Goal: Task Accomplishment & Management: Use online tool/utility

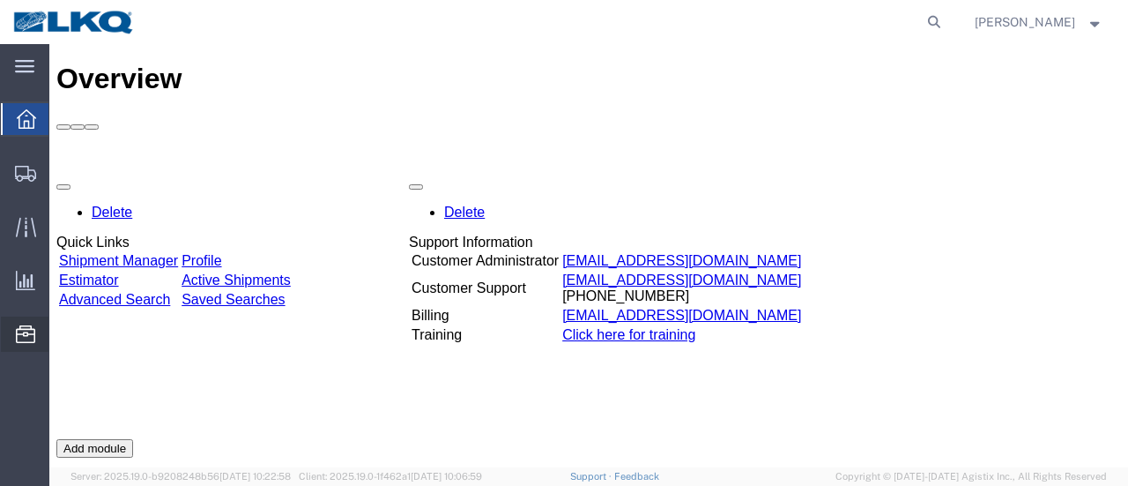
click at [0, 0] on span "Location Appointment" at bounding box center [0, 0] width 0 height 0
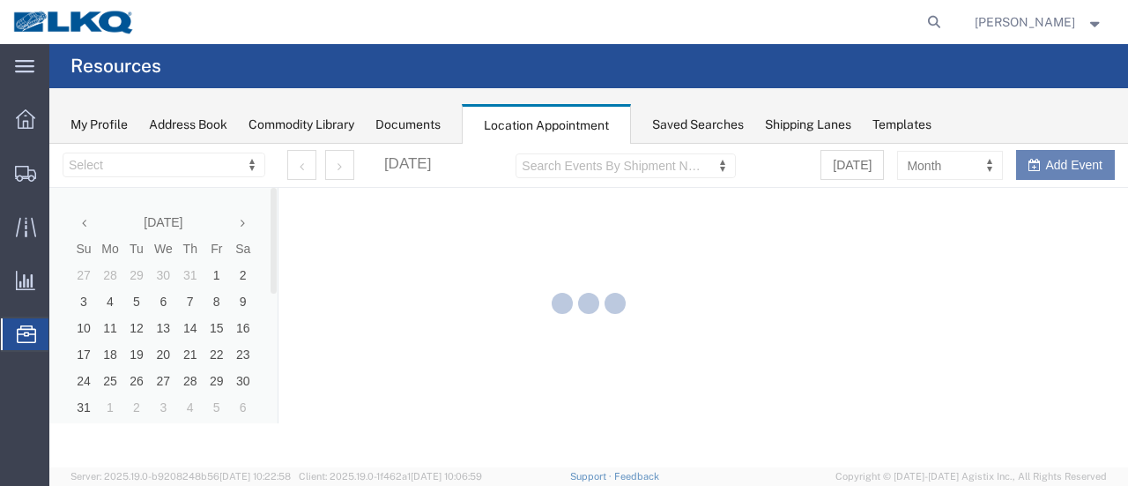
select select "28712"
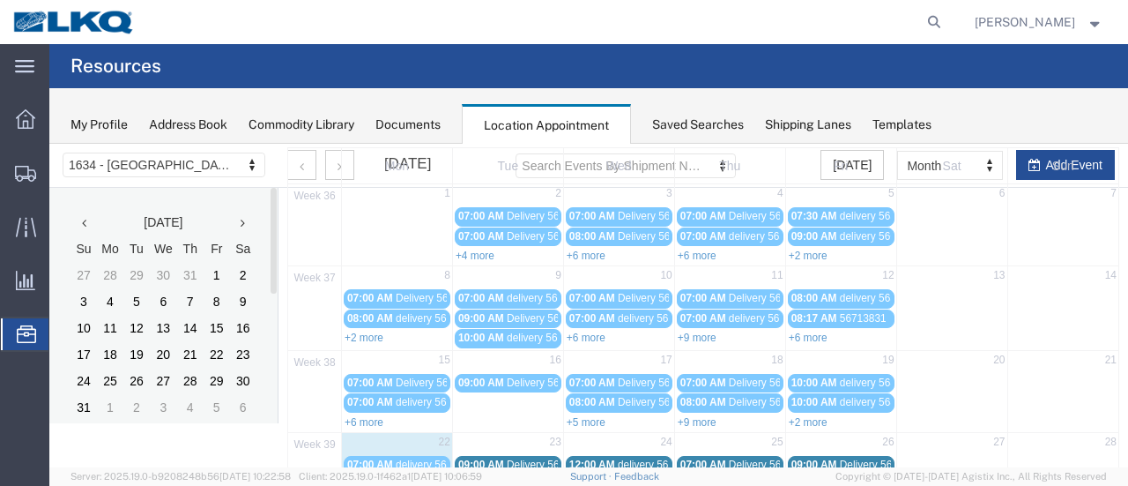
scroll to position [176, 0]
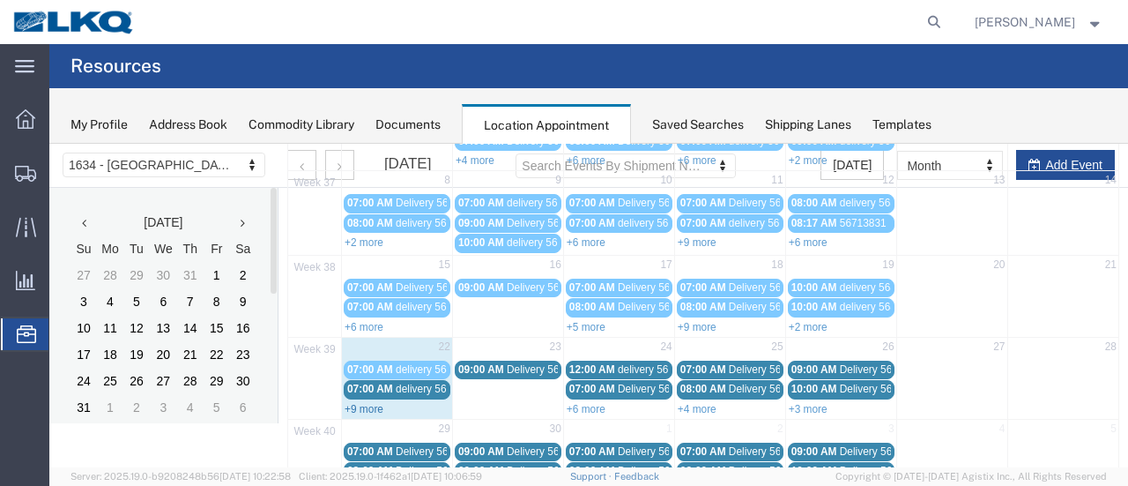
click at [357, 403] on link "+9 more" at bounding box center [364, 409] width 39 height 12
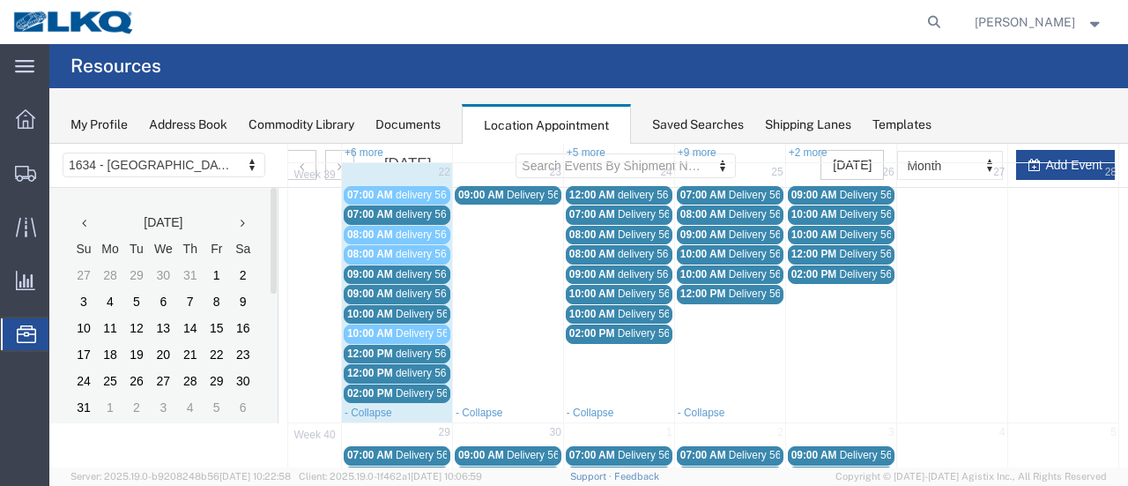
scroll to position [353, 0]
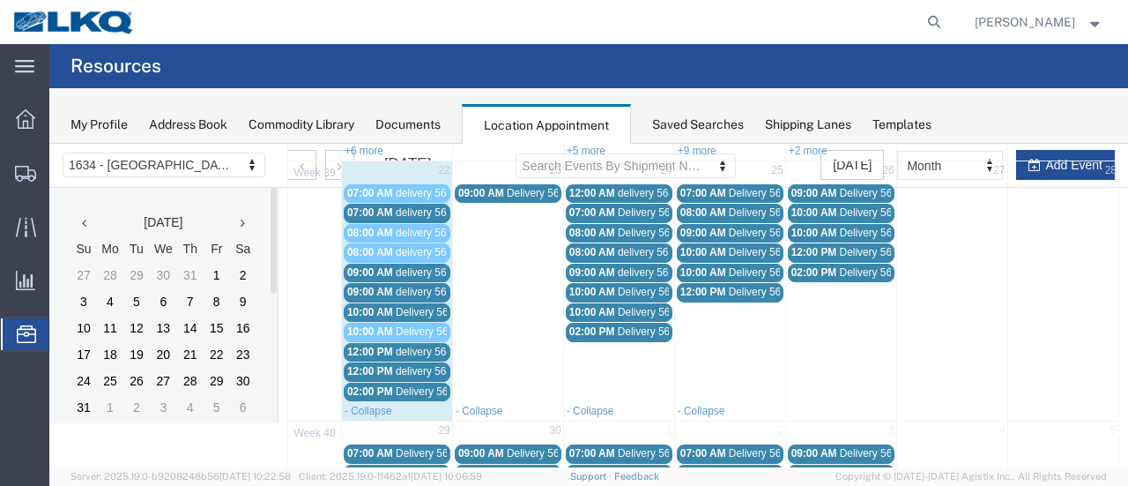
click at [420, 306] on span "Delivery 56495292" at bounding box center [439, 312] width 87 height 12
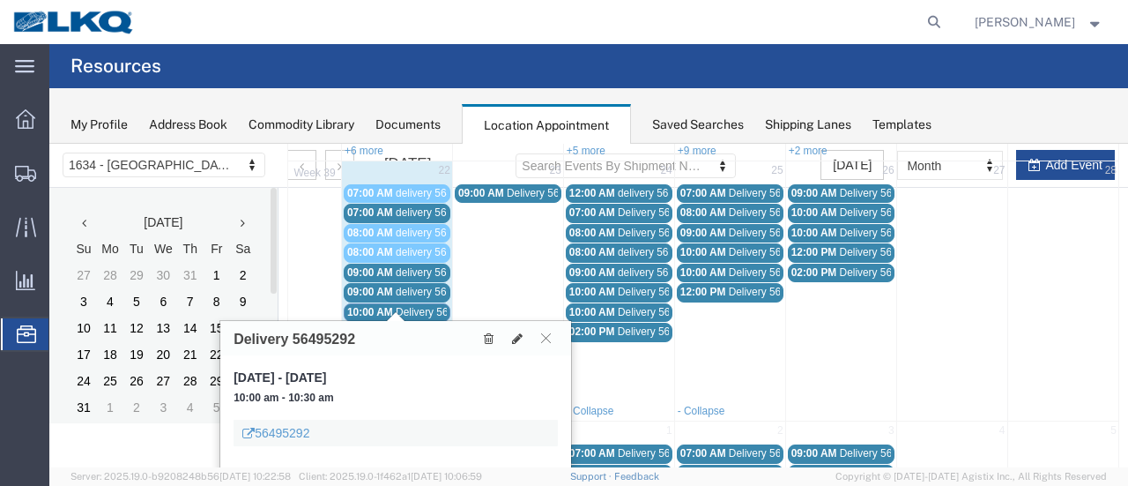
click at [425, 325] on span "Delivery 56508434" at bounding box center [439, 331] width 87 height 12
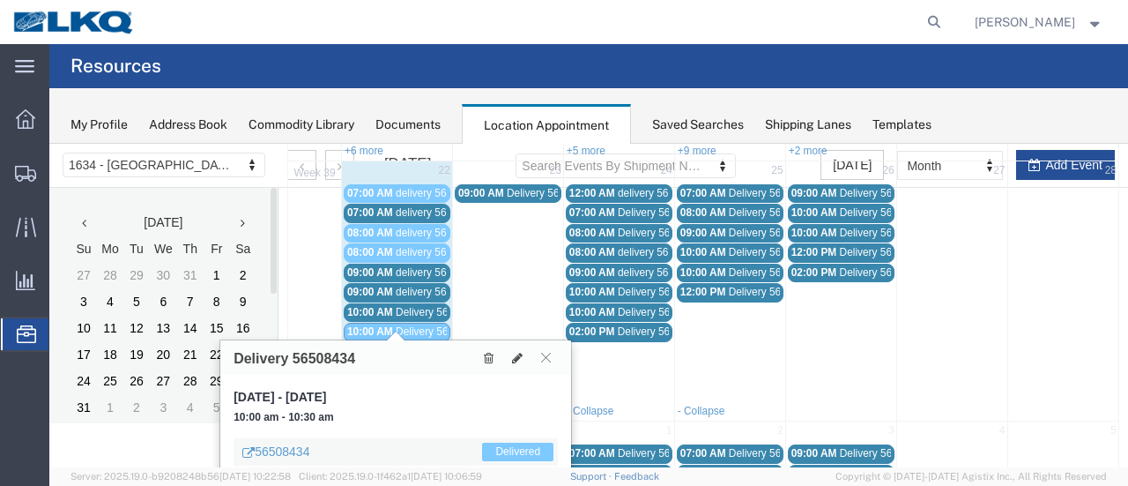
click at [411, 206] on span "delivery 56848152" at bounding box center [439, 212] width 86 height 12
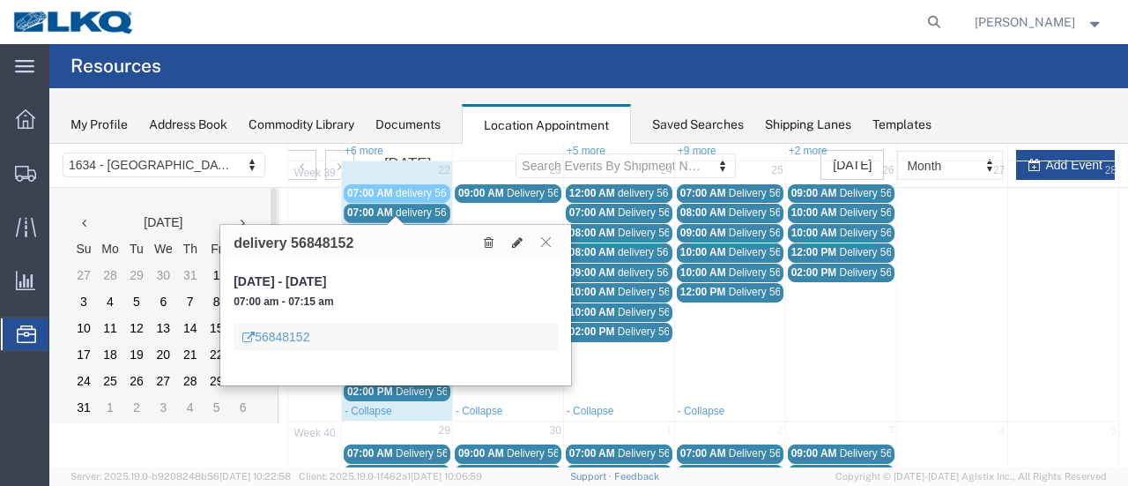
click at [547, 242] on icon at bounding box center [546, 241] width 10 height 11
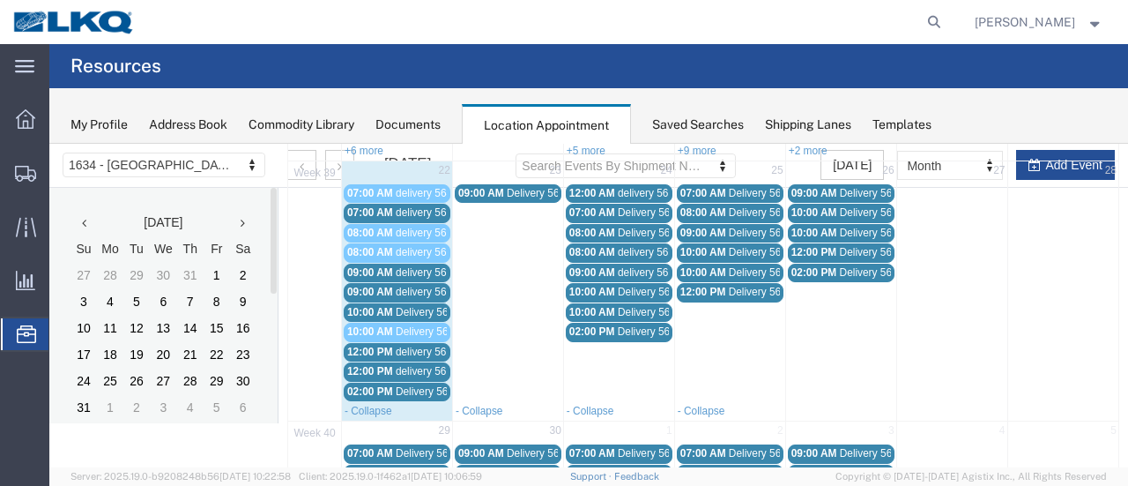
click at [419, 266] on span "delivery 56794990" at bounding box center [439, 272] width 86 height 12
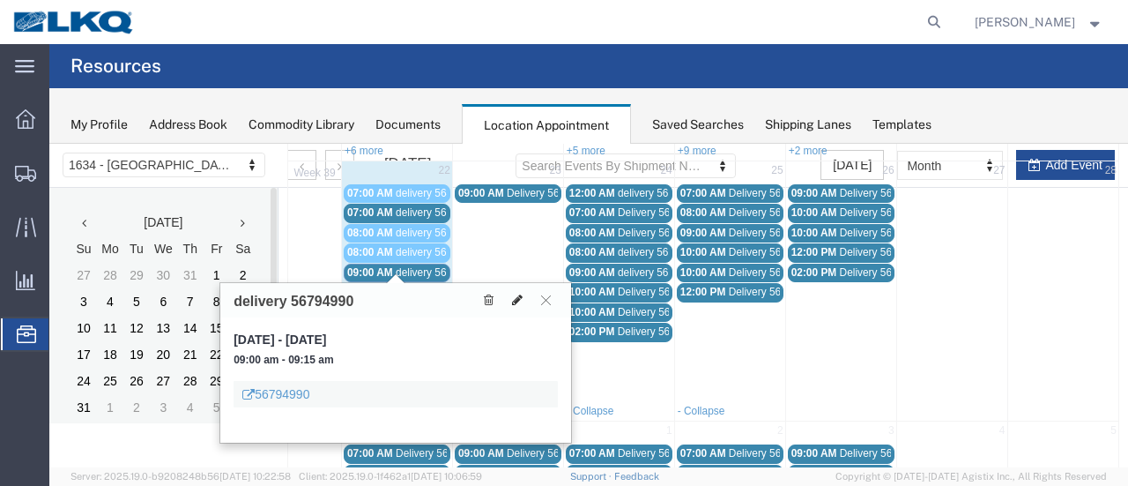
click at [518, 296] on icon at bounding box center [517, 300] width 11 height 12
select select "1"
select select
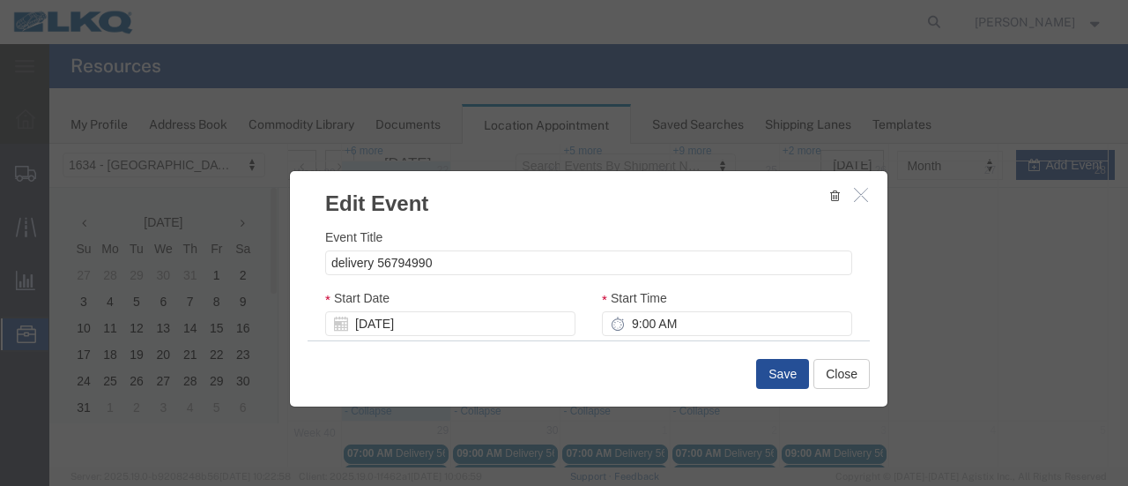
select select
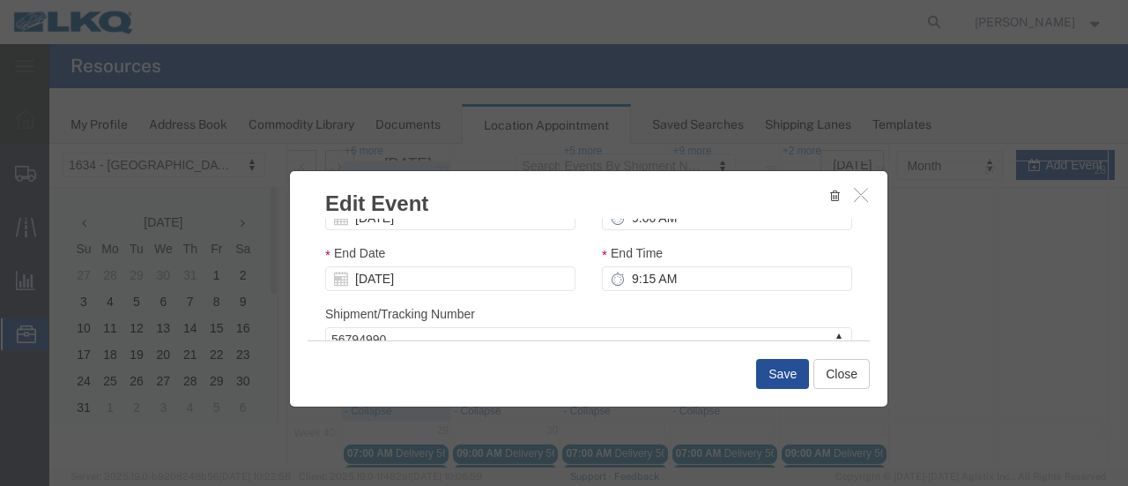
scroll to position [264, 0]
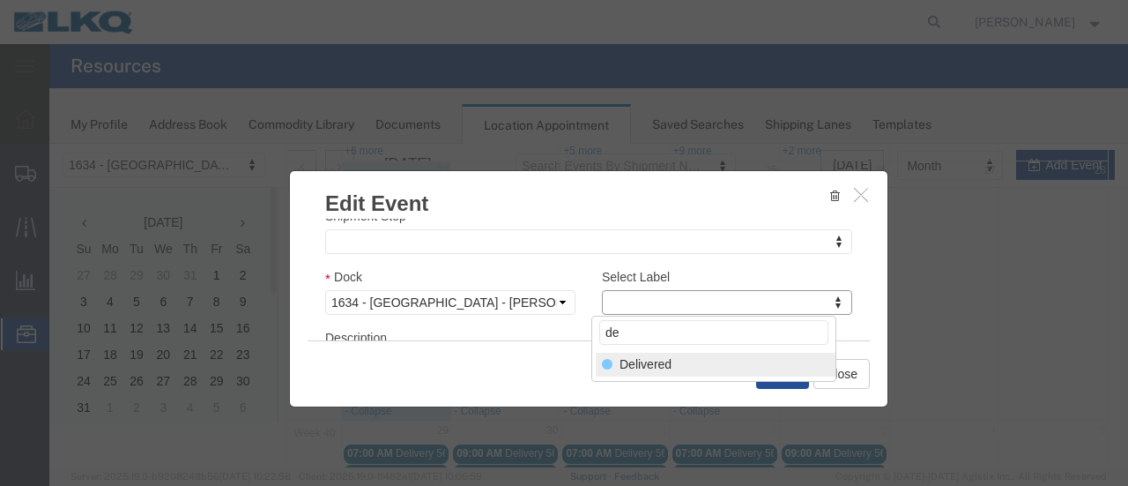
type input "de"
select select "40"
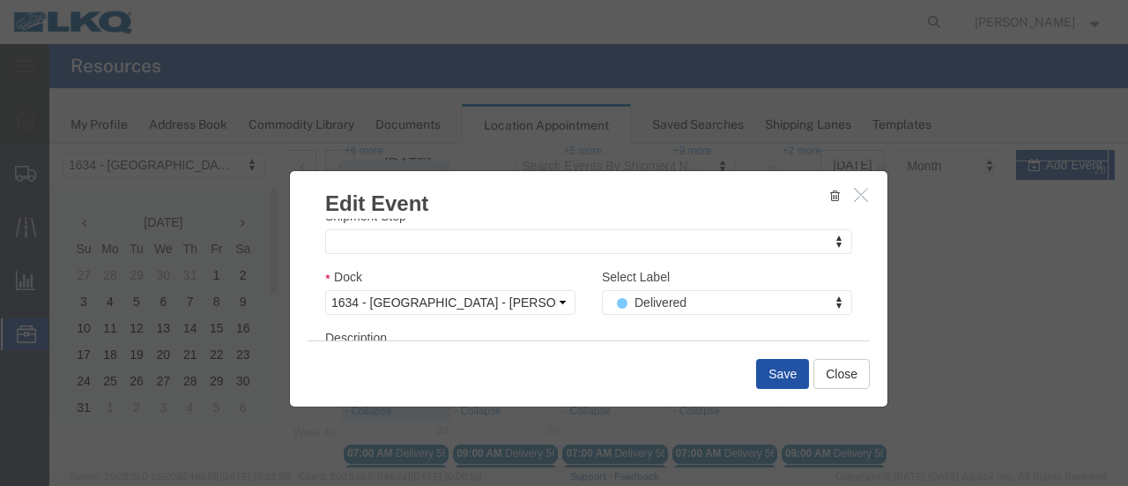
click at [775, 374] on button "Save" at bounding box center [782, 374] width 53 height 30
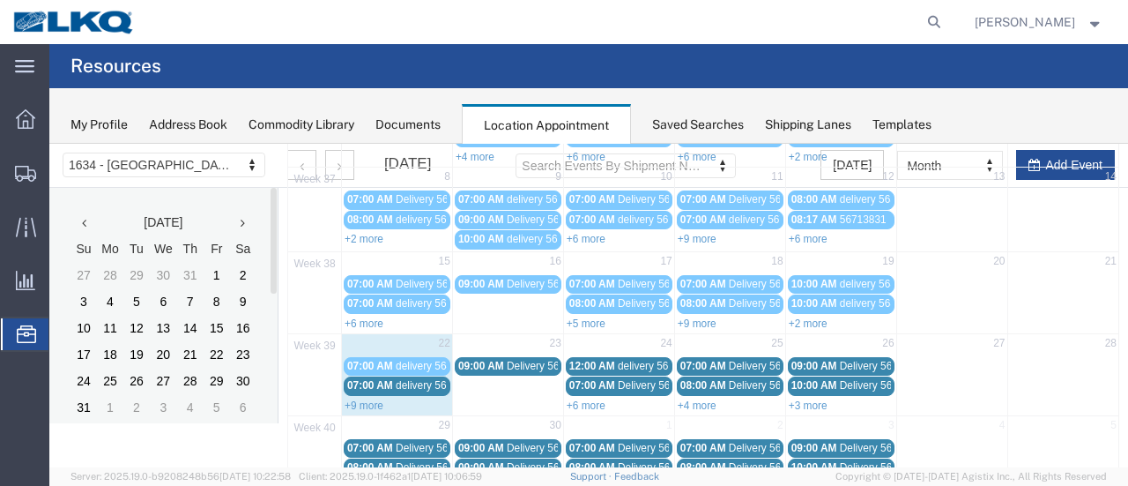
scroll to position [201, 0]
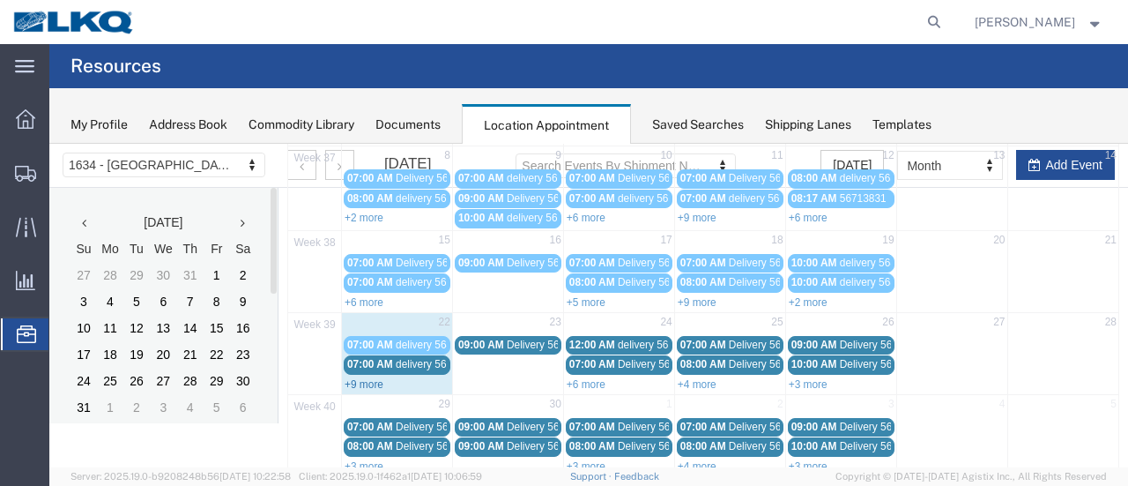
click at [356, 378] on link "+9 more" at bounding box center [364, 384] width 39 height 12
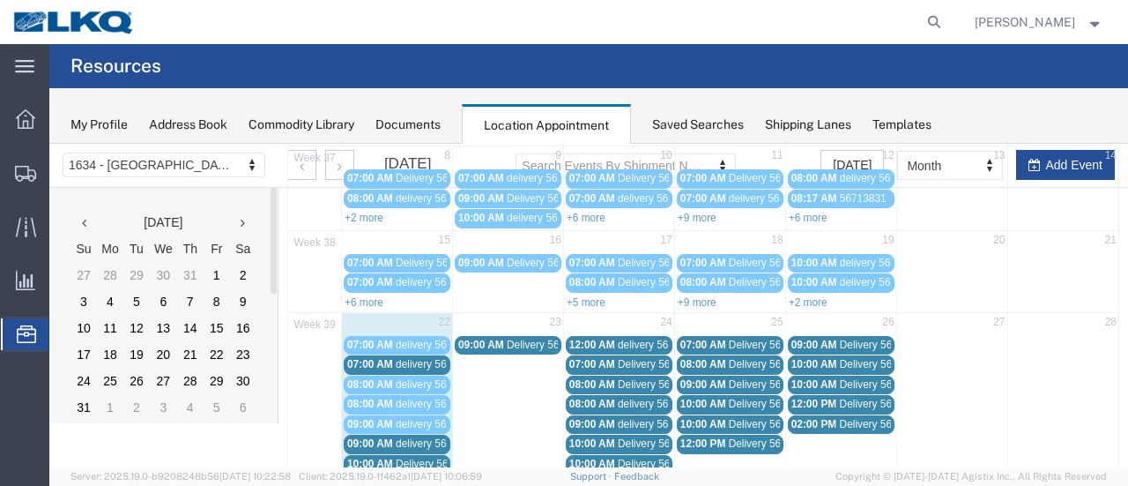
click at [432, 358] on span "delivery 56848152" at bounding box center [439, 364] width 86 height 12
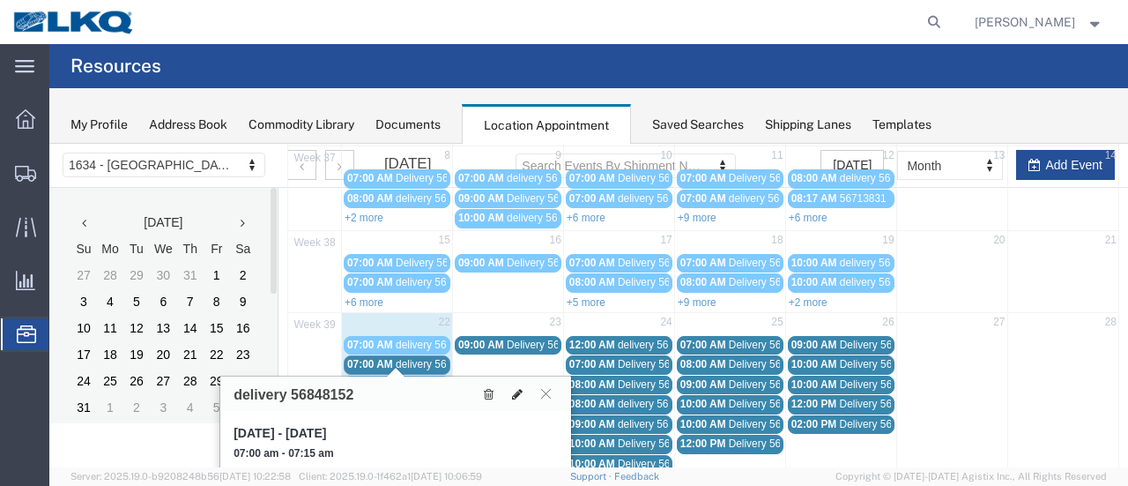
click at [519, 388] on icon at bounding box center [517, 394] width 11 height 12
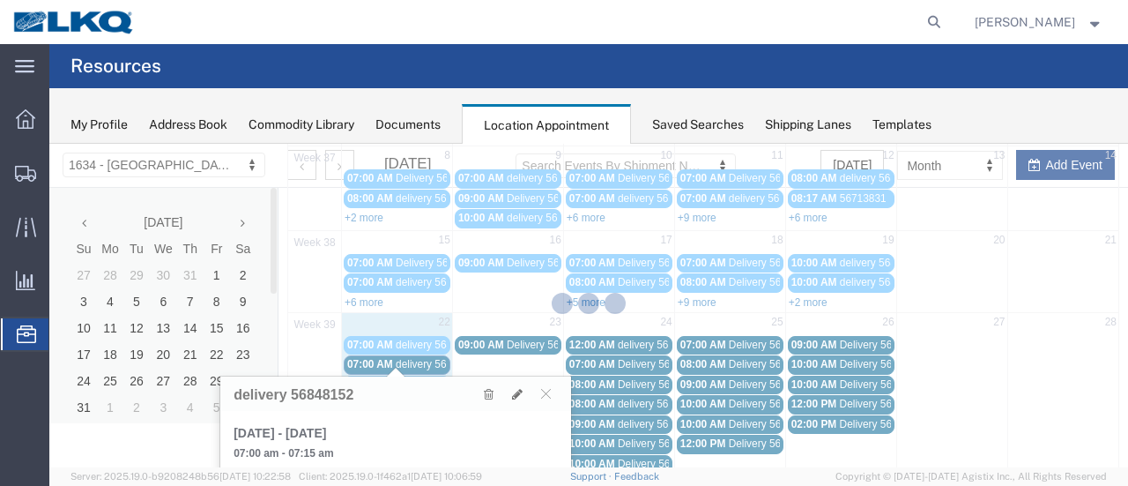
select select "100"
select select "1"
select select
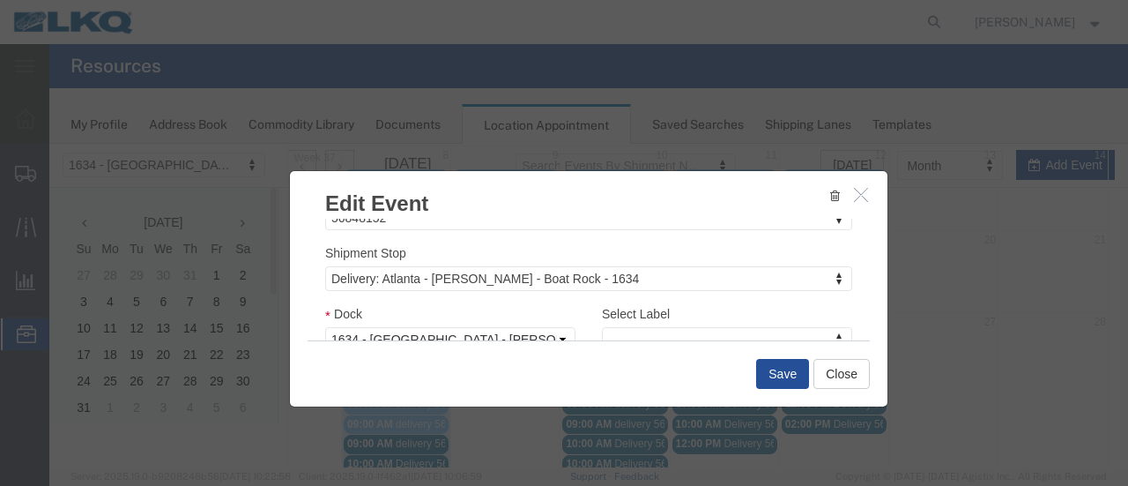
scroll to position [264, 0]
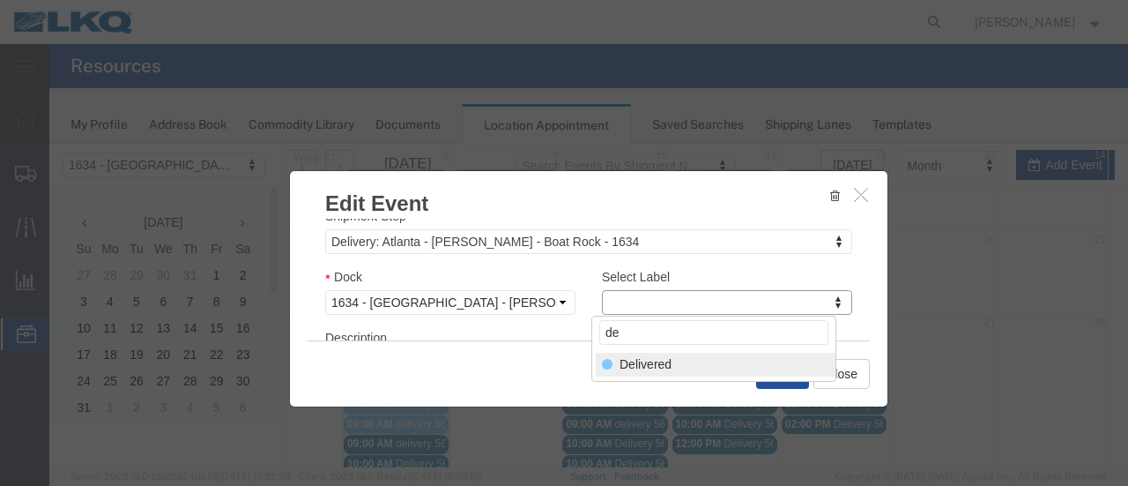
type input "de"
select select "40"
click at [782, 369] on button "Save" at bounding box center [782, 374] width 53 height 30
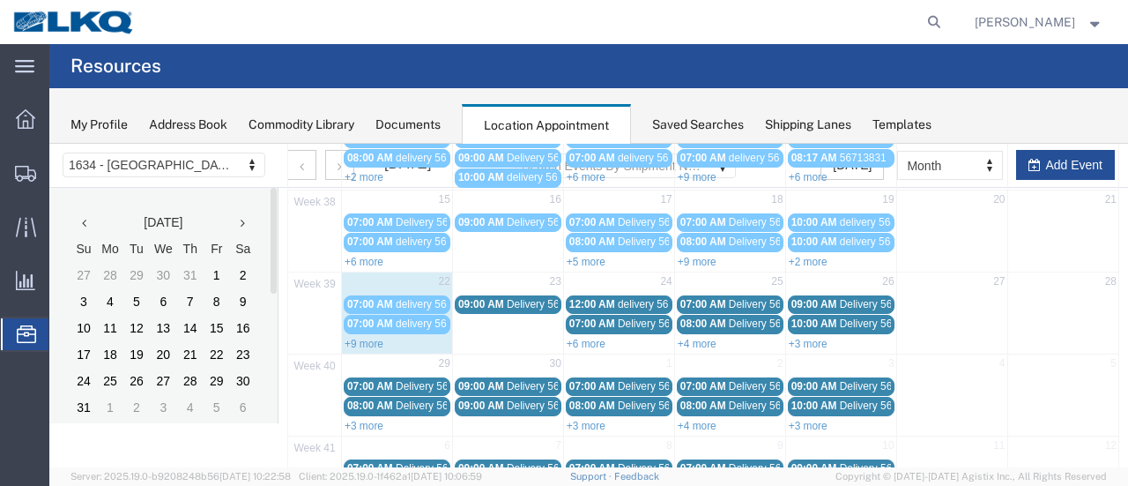
scroll to position [289, 0]
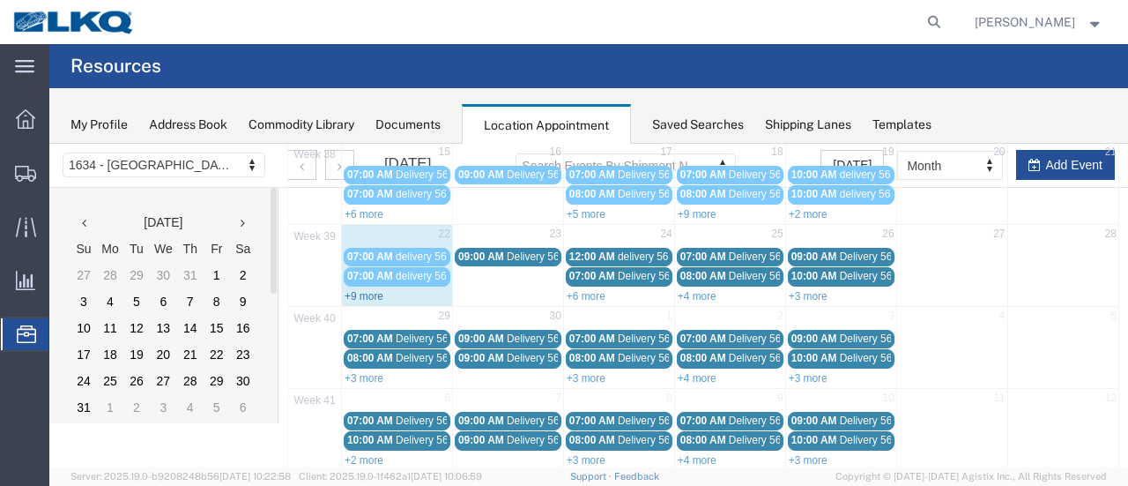
click at [353, 290] on link "+9 more" at bounding box center [364, 296] width 39 height 12
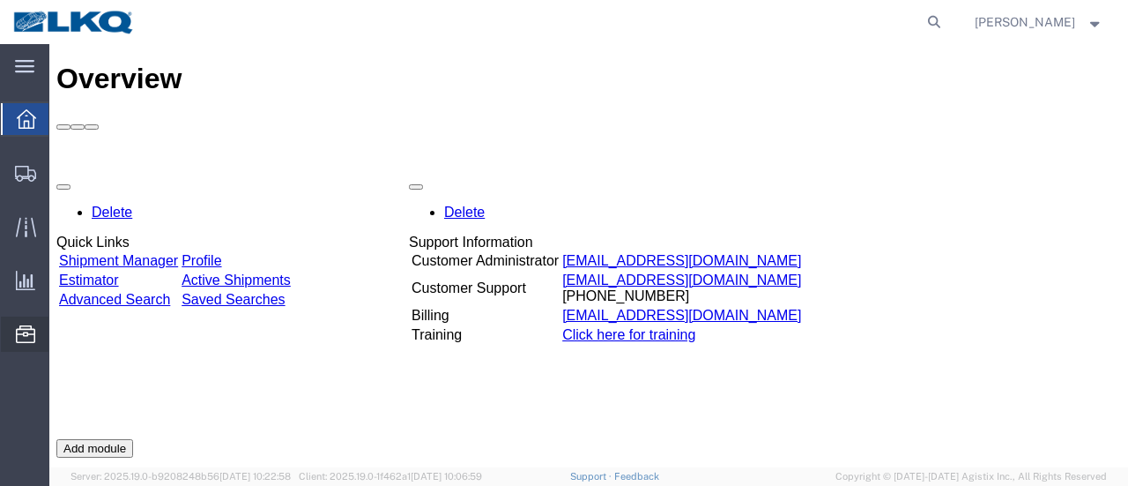
click at [0, 0] on span "Location Appointment" at bounding box center [0, 0] width 0 height 0
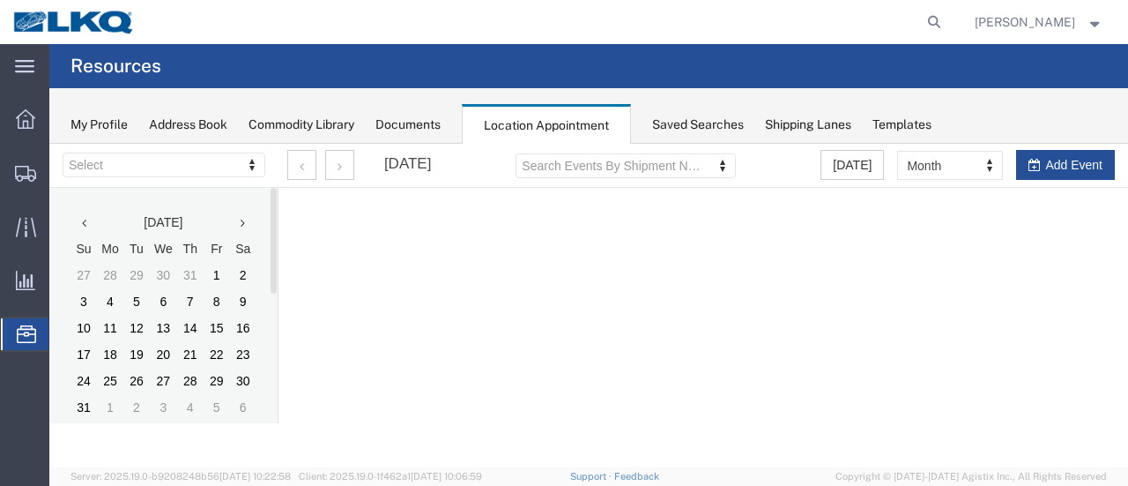
select select "28712"
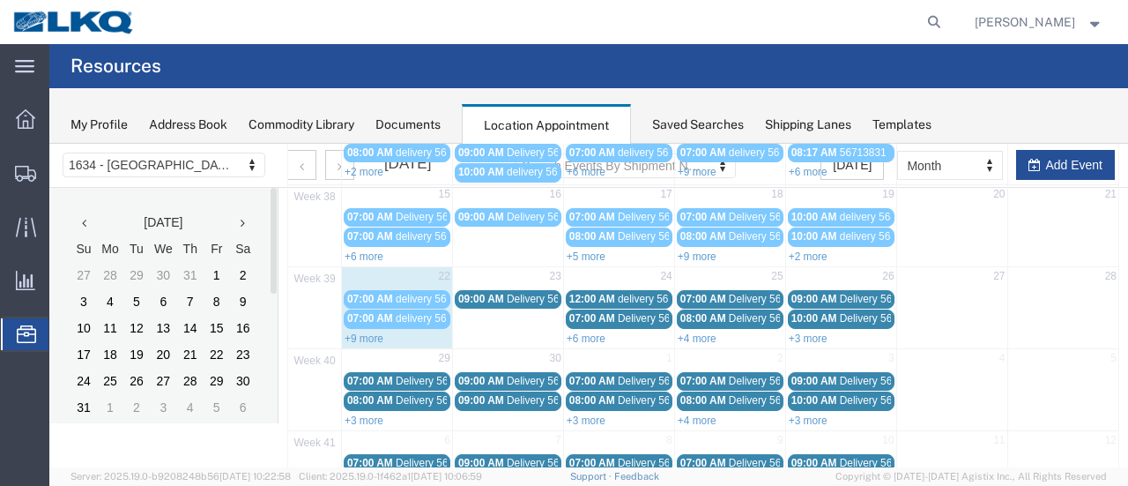
scroll to position [300, 0]
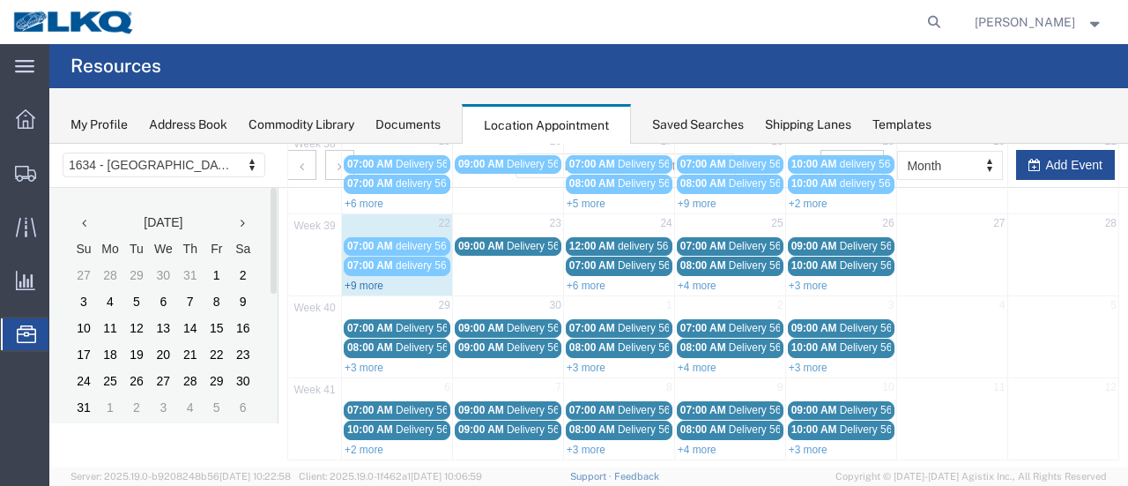
click at [361, 279] on link "+9 more" at bounding box center [364, 285] width 39 height 12
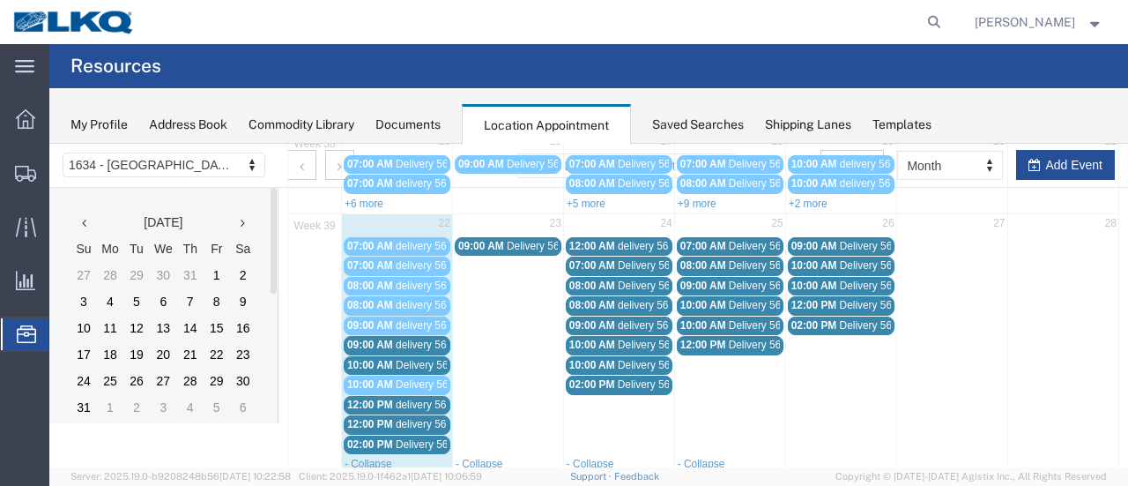
click at [409, 438] on span "Delivery 56684308" at bounding box center [439, 444] width 87 height 12
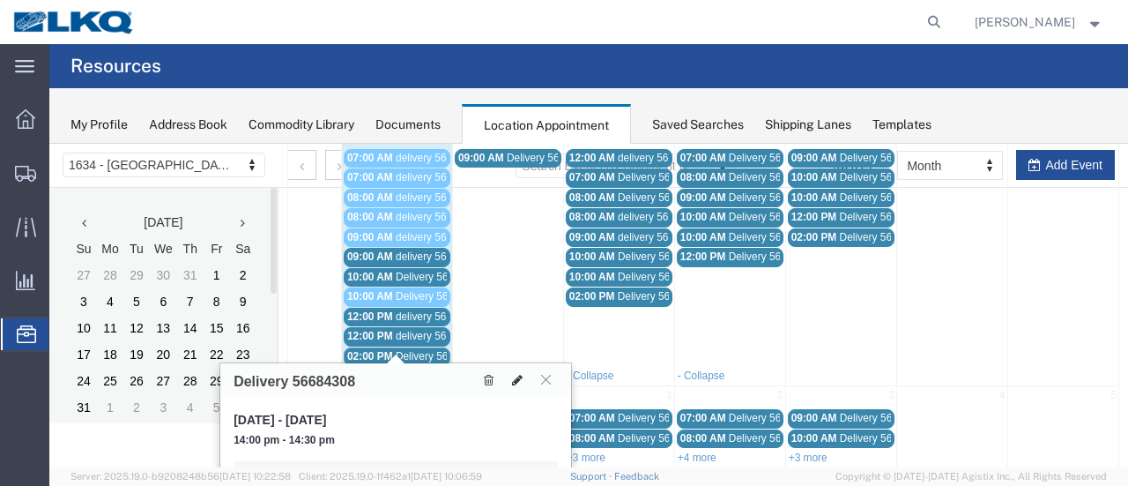
click at [518, 377] on icon at bounding box center [517, 380] width 11 height 12
select select "1"
select select
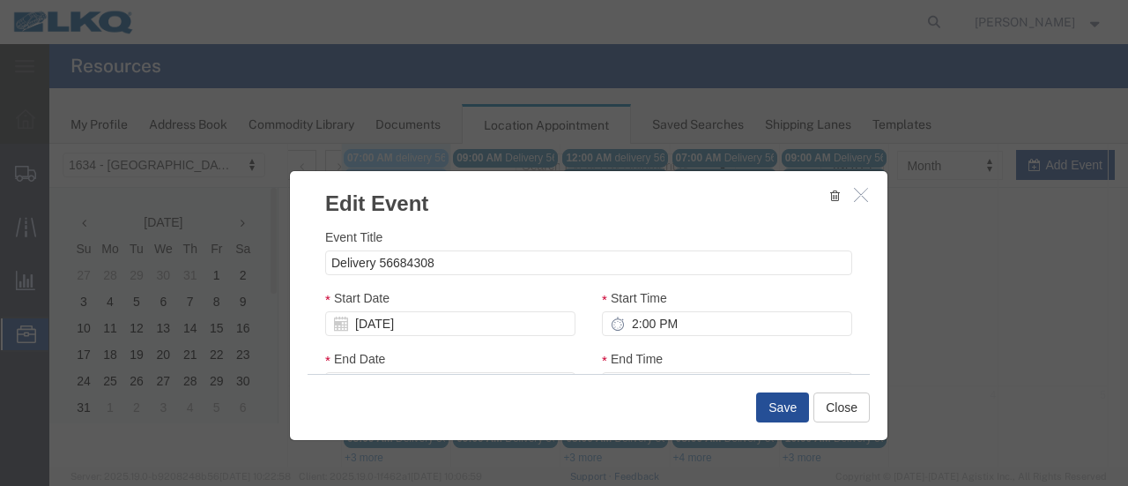
select select
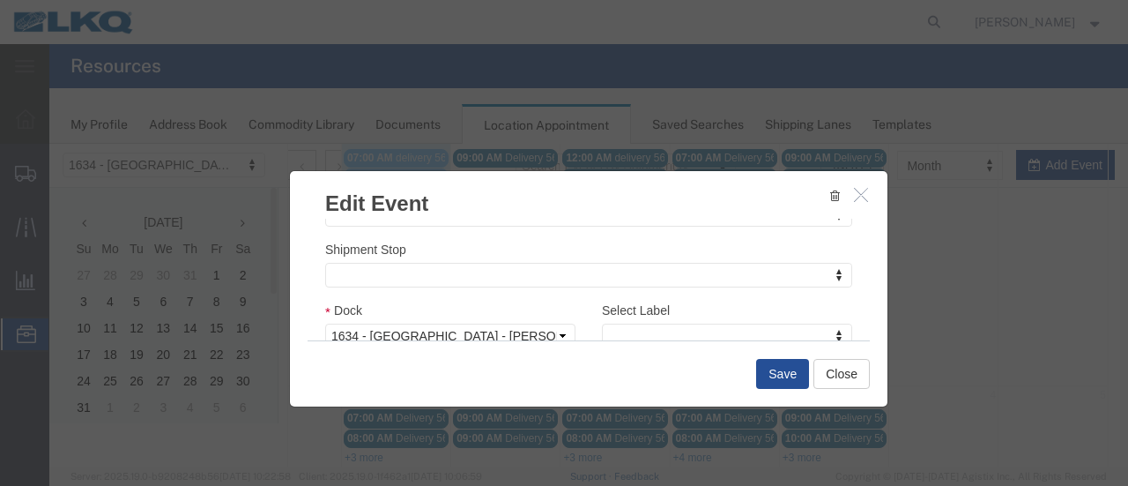
scroll to position [264, 0]
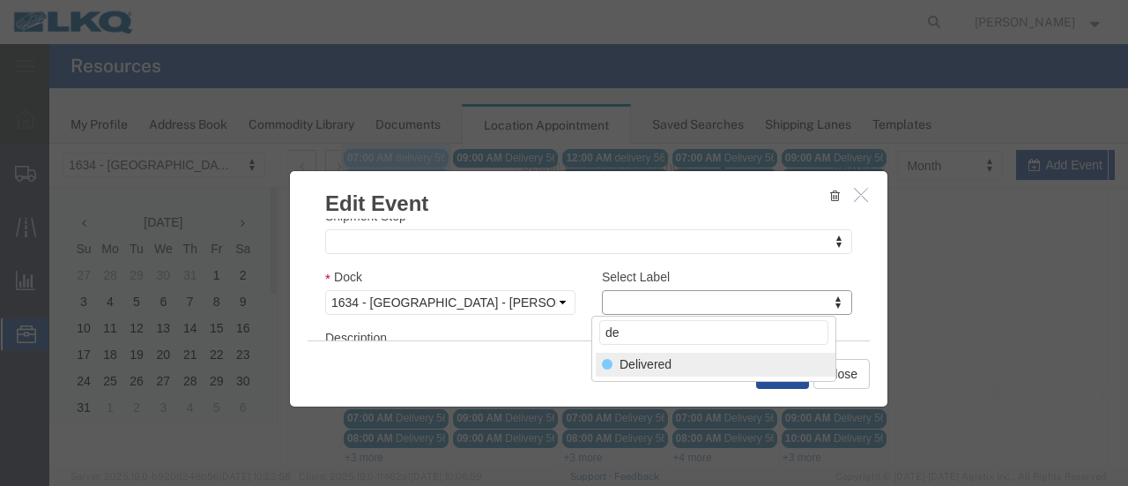
type input "de"
select select "40"
click at [781, 374] on button "Save" at bounding box center [782, 374] width 53 height 30
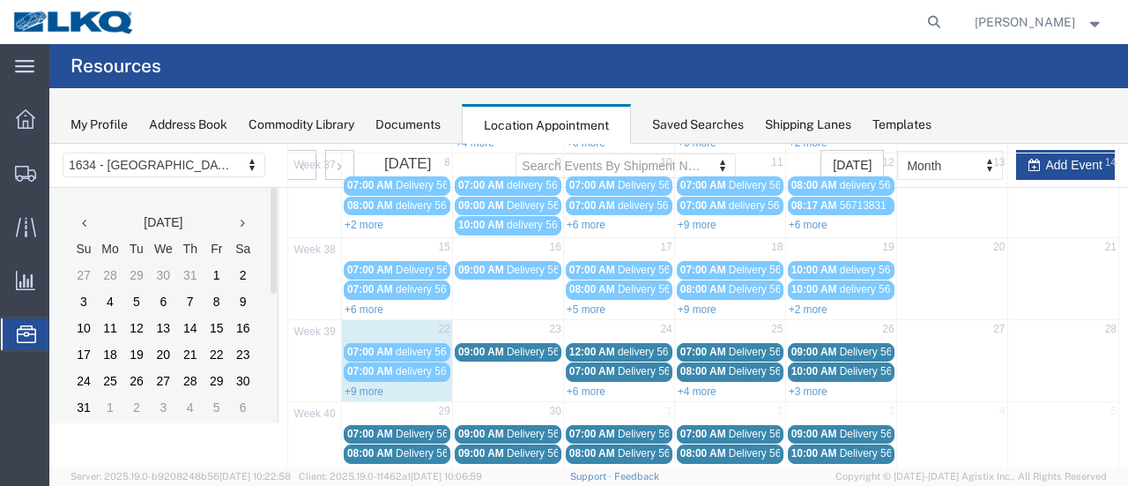
scroll to position [289, 0]
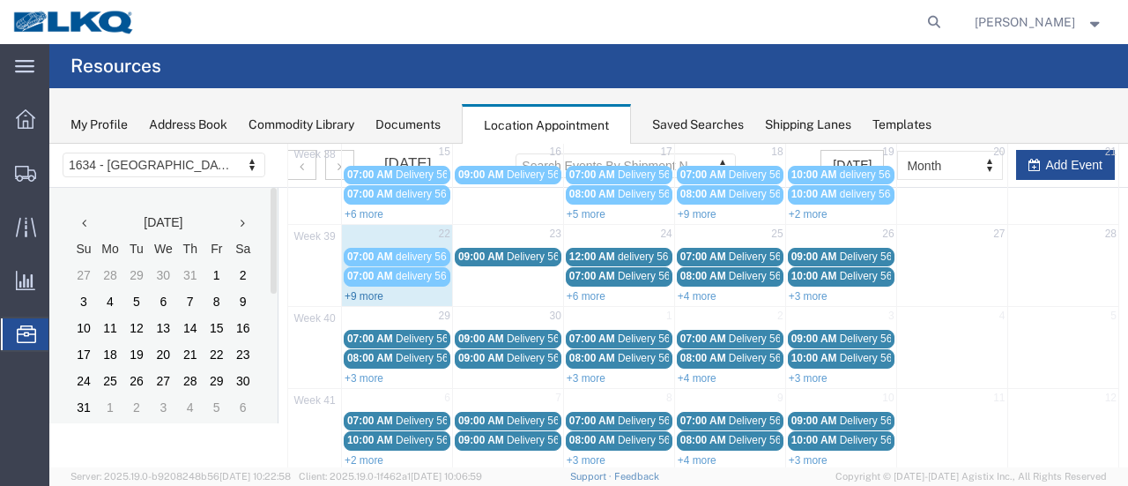
click at [359, 290] on link "+9 more" at bounding box center [364, 296] width 39 height 12
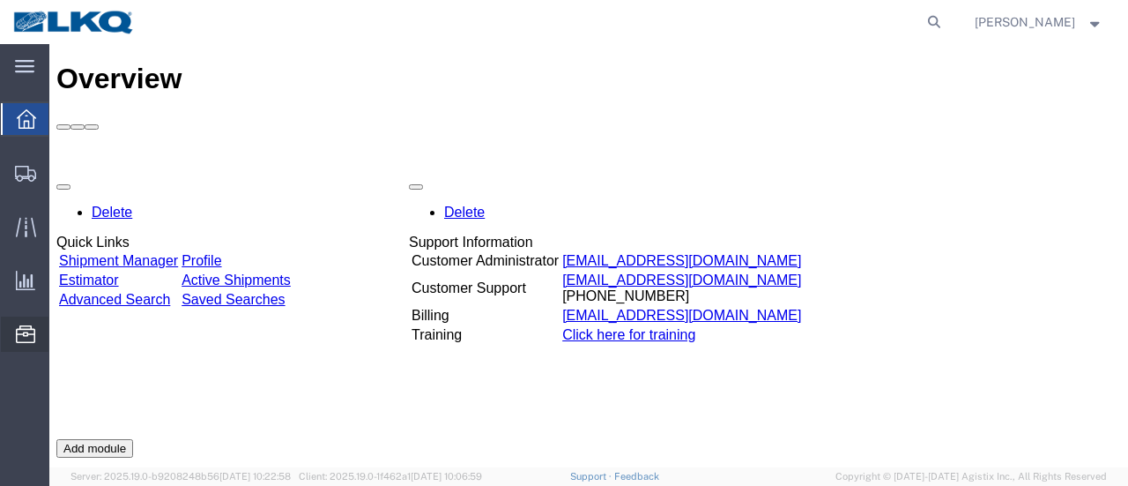
click at [0, 0] on span "Location Appointment" at bounding box center [0, 0] width 0 height 0
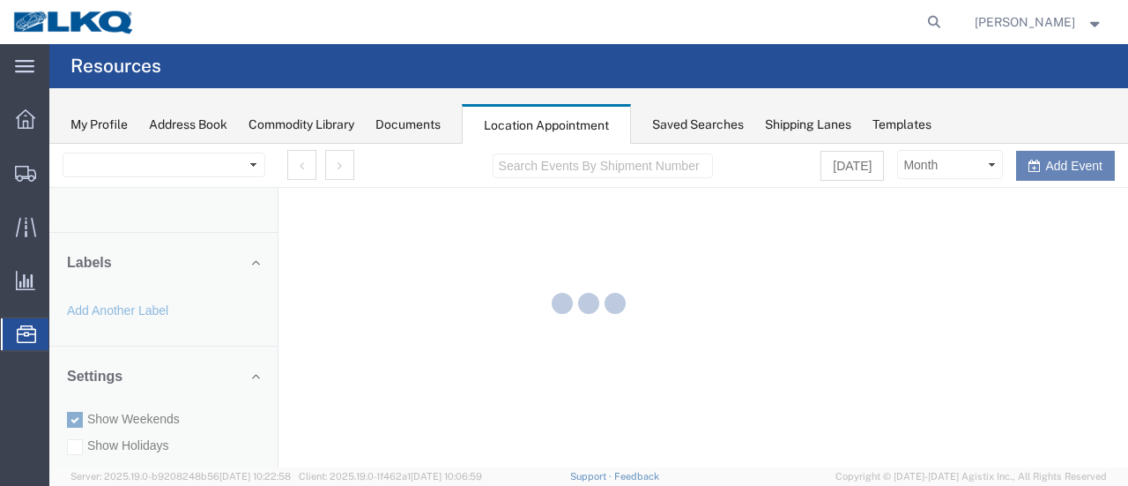
select select "28712"
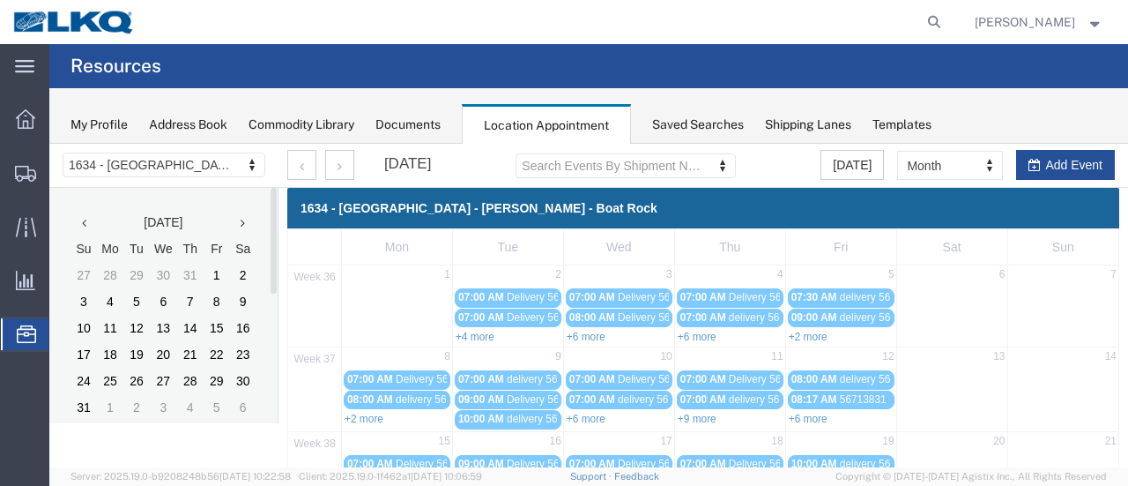
scroll to position [176, 0]
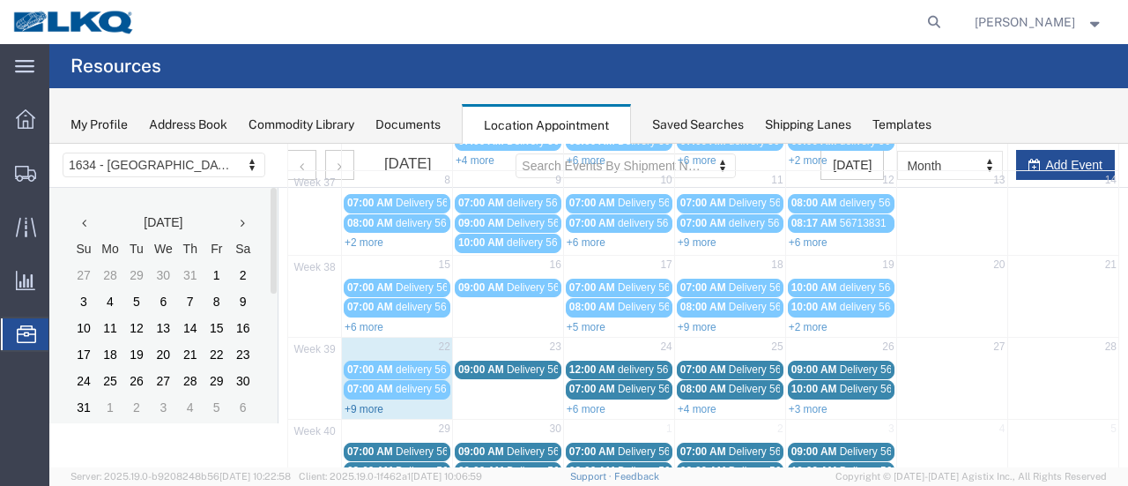
click at [360, 403] on link "+9 more" at bounding box center [364, 409] width 39 height 12
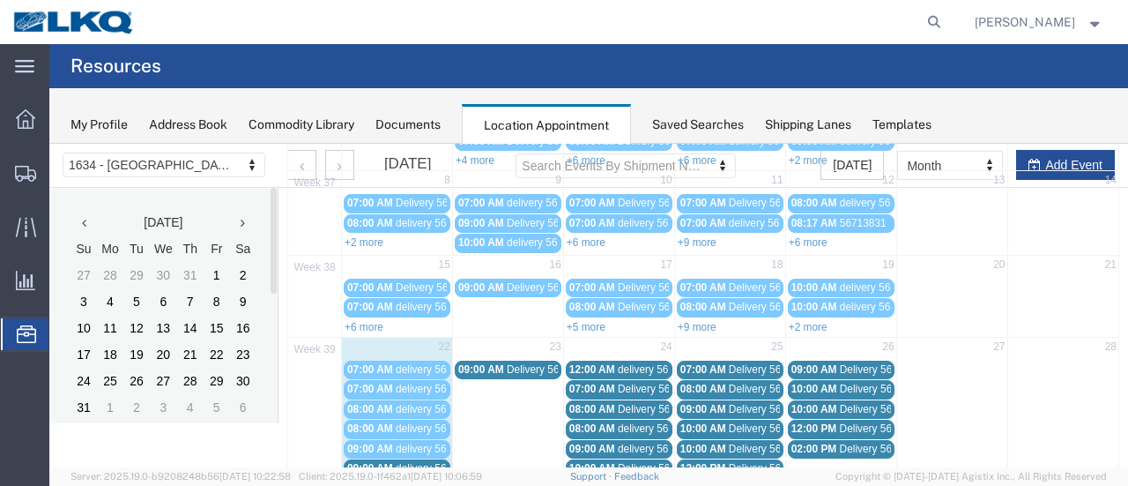
scroll to position [264, 0]
